Goal: Navigation & Orientation: Find specific page/section

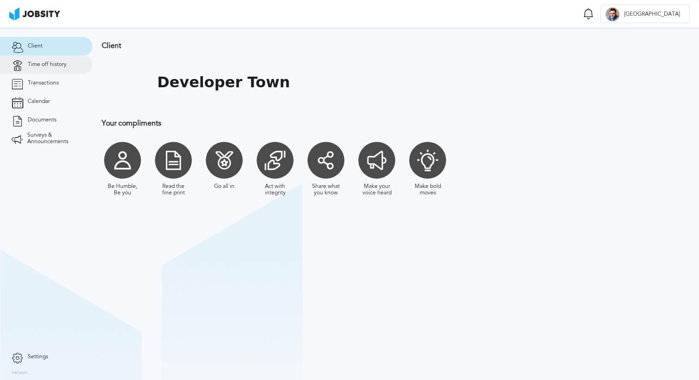
click at [58, 60] on link "Time off history" at bounding box center [46, 64] width 92 height 18
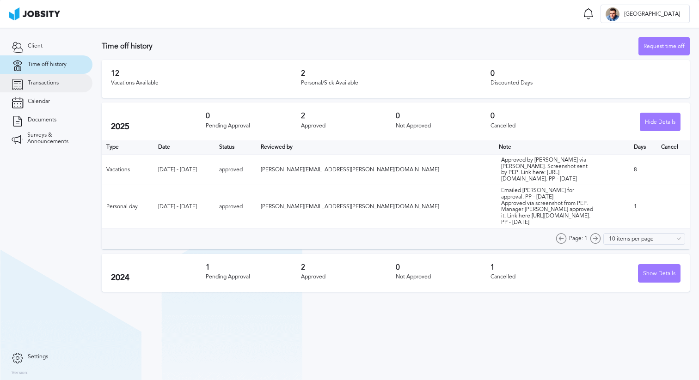
click at [48, 83] on span "Transactions" at bounding box center [43, 83] width 31 height 6
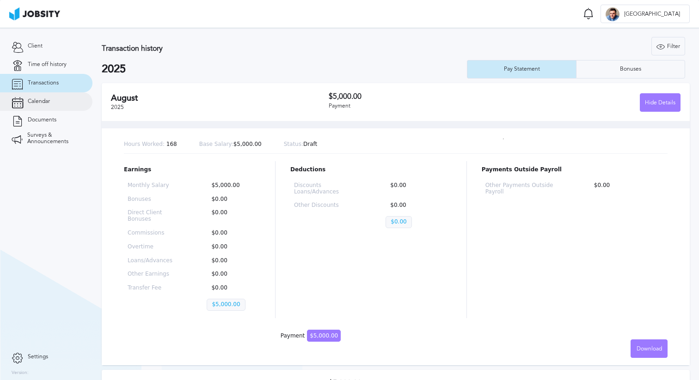
click at [45, 97] on link "Calendar" at bounding box center [46, 101] width 92 height 18
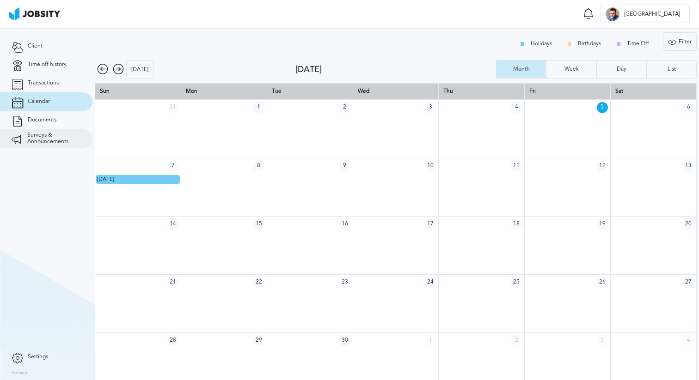
click at [58, 137] on span "Surveys & Announcements" at bounding box center [54, 138] width 54 height 13
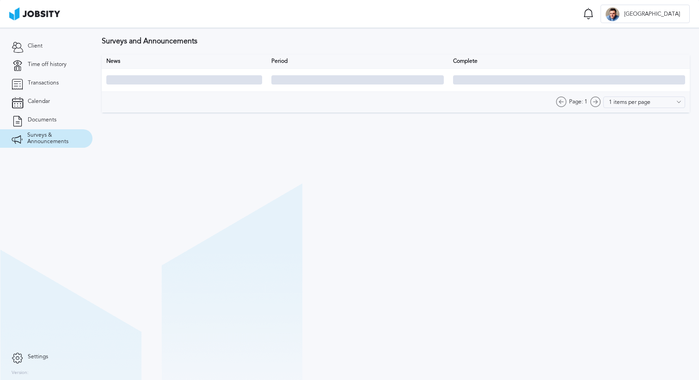
type input "10 items per page"
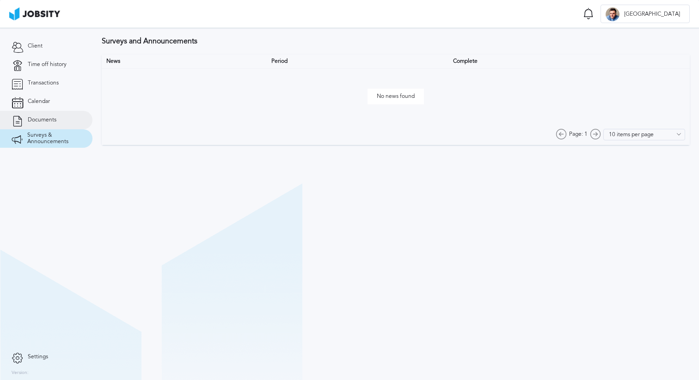
click at [48, 122] on span "Documents" at bounding box center [42, 120] width 29 height 6
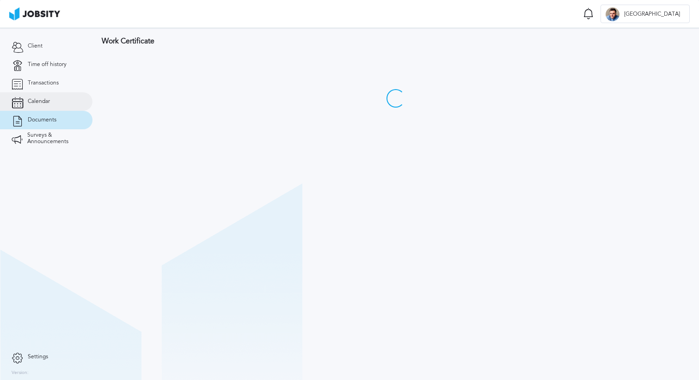
click at [48, 100] on span "Calendar" at bounding box center [39, 101] width 22 height 6
